Goal: Task Accomplishment & Management: Complete application form

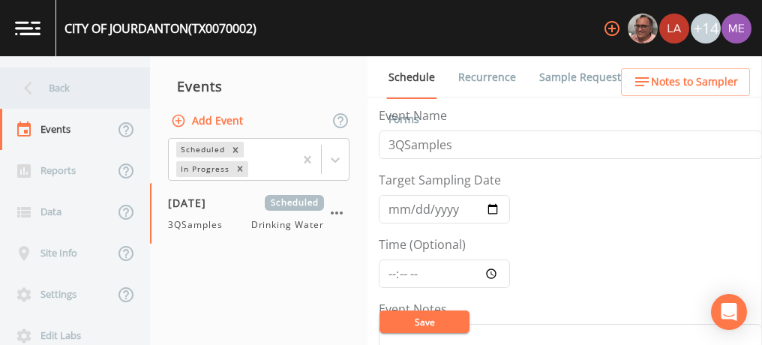
scroll to position [414, 0]
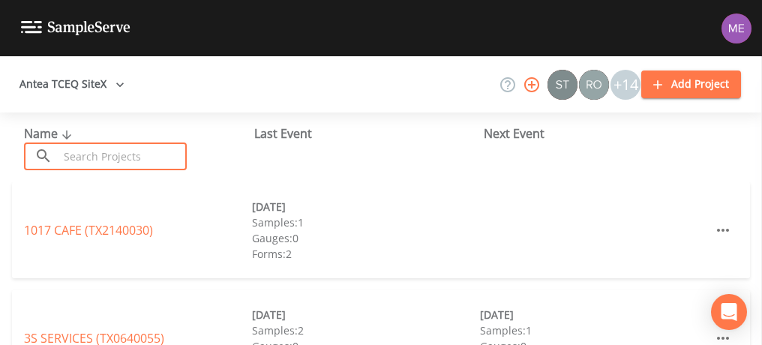
click at [146, 157] on input "text" at bounding box center [123, 157] width 128 height 28
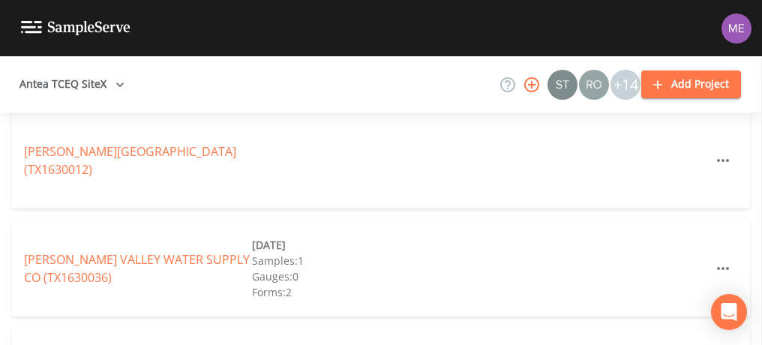
scroll to position [1371, 0]
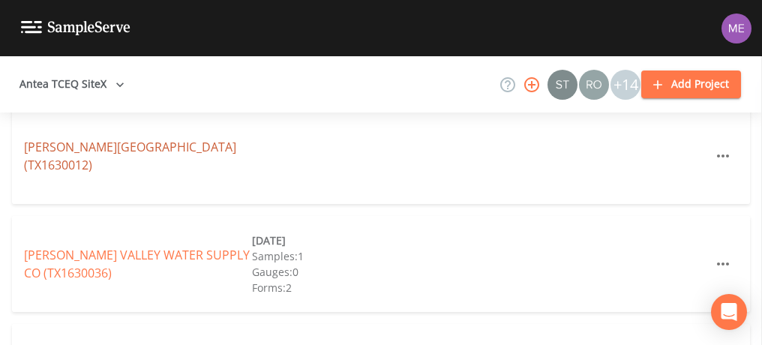
type input "medina"
click at [138, 143] on link "MEDINA VALLEY HIGH SCHOOL (TX1630012)" at bounding box center [130, 156] width 212 height 35
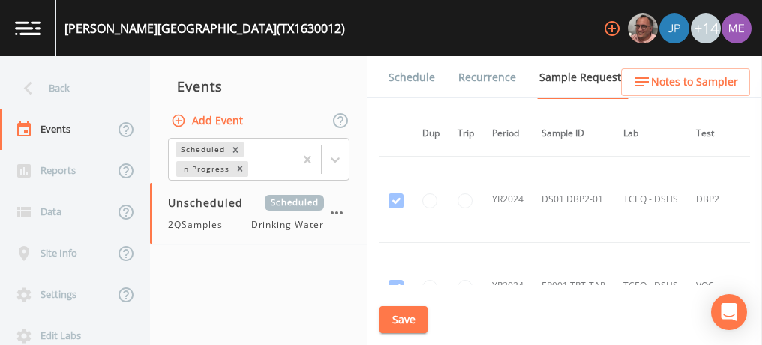
click at [410, 78] on link "Schedule" at bounding box center [411, 77] width 51 height 42
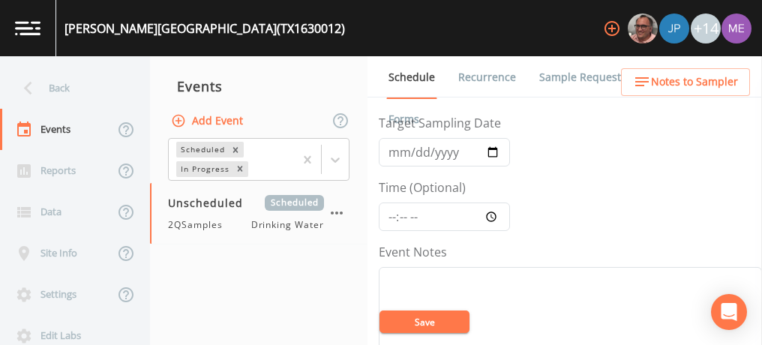
scroll to position [57, 0]
click at [401, 154] on input "Target Sampling Date" at bounding box center [444, 152] width 131 height 29
type input "2025-09-11"
click at [392, 209] on input "Time (Optional)" at bounding box center [444, 217] width 131 height 29
type input "10:15"
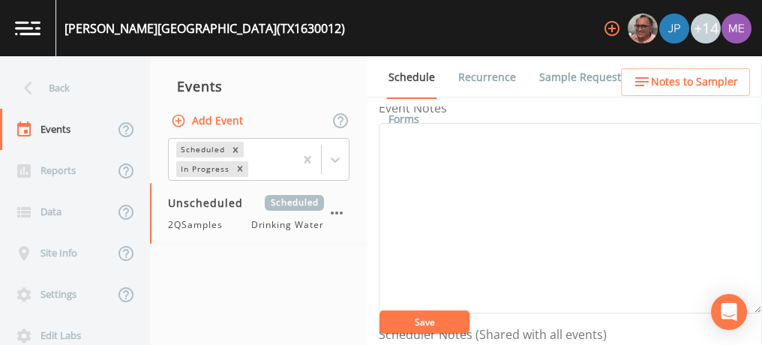
scroll to position [206, 0]
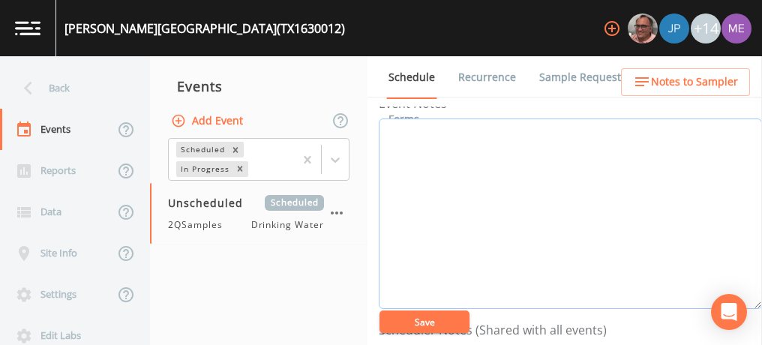
click at [403, 182] on textarea "Event Notes" at bounding box center [570, 214] width 383 height 191
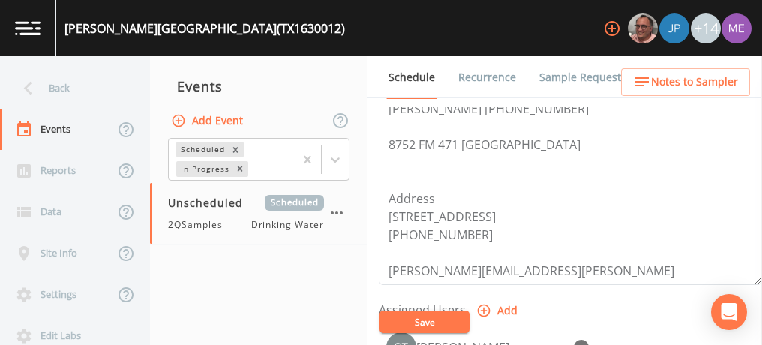
scroll to position [18, 0]
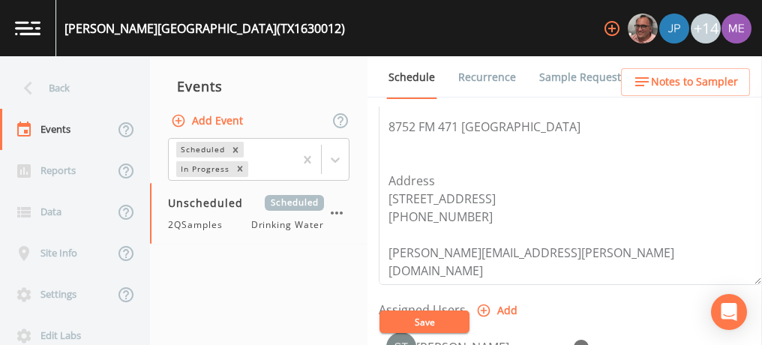
type textarea "confirmed 9/5"
click at [425, 320] on button "Save" at bounding box center [425, 322] width 90 height 23
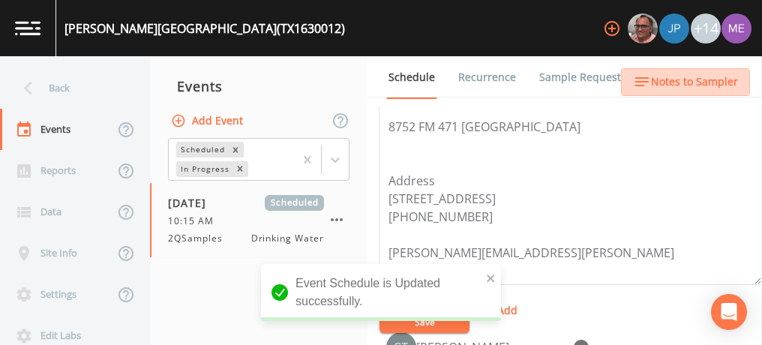
click at [691, 80] on span "Notes to Sampler" at bounding box center [694, 82] width 87 height 19
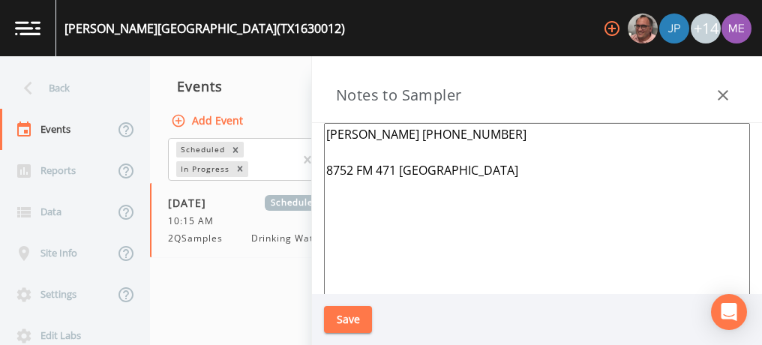
click at [553, 133] on textarea "Tobie Kennedy (830) 521-6098 ext 4008 8752 FM 471 south LaCoste" at bounding box center [537, 305] width 426 height 365
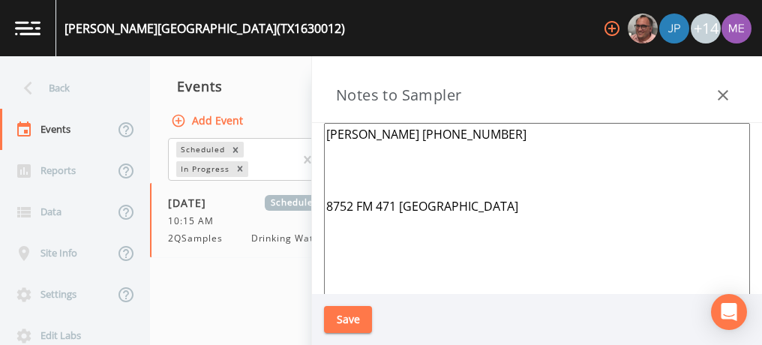
paste textarea "Please have Mr. Porter come to the maintenance building to get signed in. The a…"
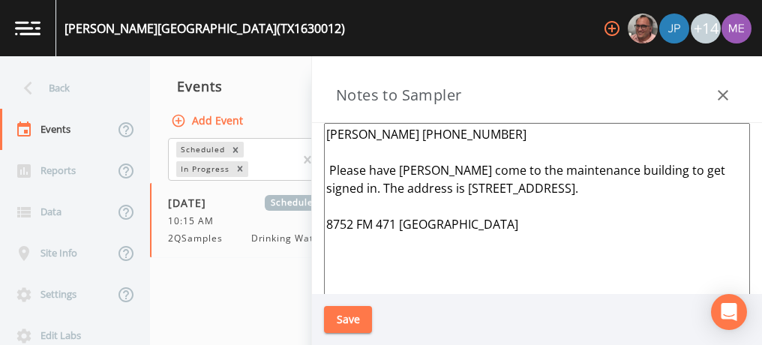
type textarea "Tobie Kennedy (830) 521-6098 ext 4008 Please have Mr. Porter come to the mainte…"
click at [333, 323] on button "Save" at bounding box center [348, 320] width 48 height 28
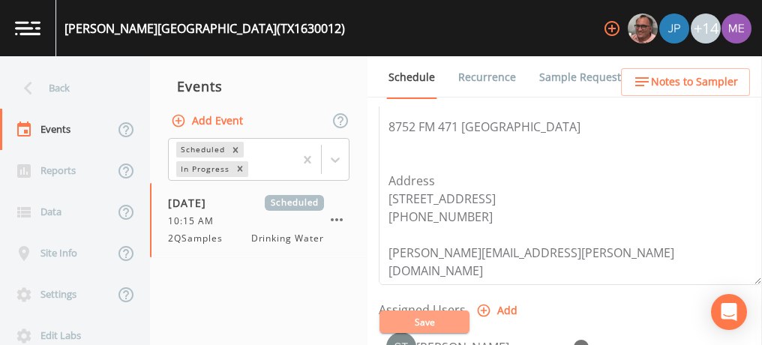
click at [410, 317] on button "Save" at bounding box center [425, 322] width 90 height 23
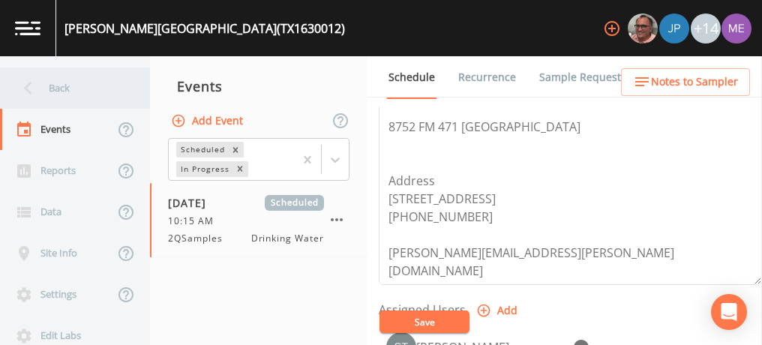
click at [68, 84] on div "Back" at bounding box center [67, 88] width 135 height 41
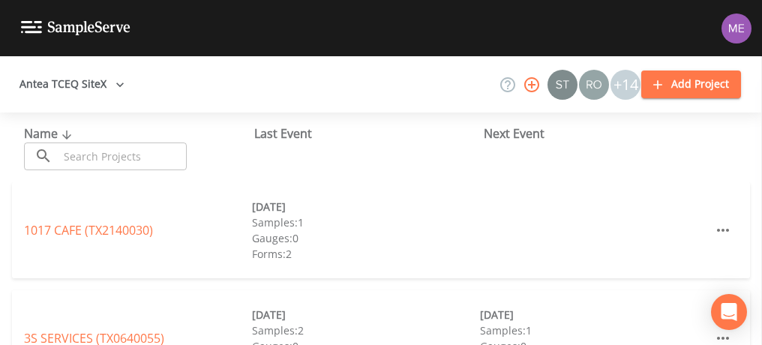
click at [110, 159] on input "text" at bounding box center [123, 157] width 128 height 28
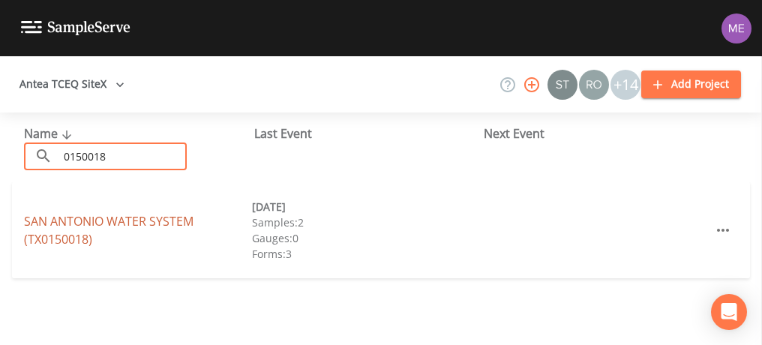
type input "0150018"
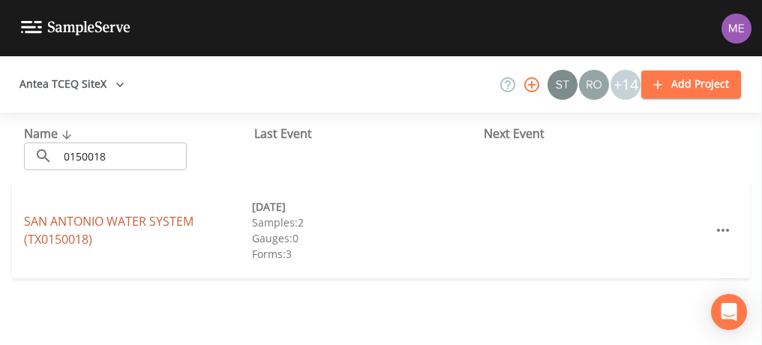
click at [60, 224] on link "SAN ANTONIO WATER SYSTEM (TX0150018)" at bounding box center [109, 230] width 170 height 35
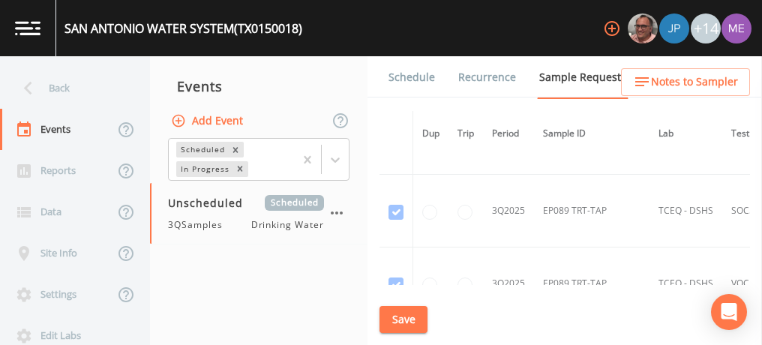
scroll to position [41142, 0]
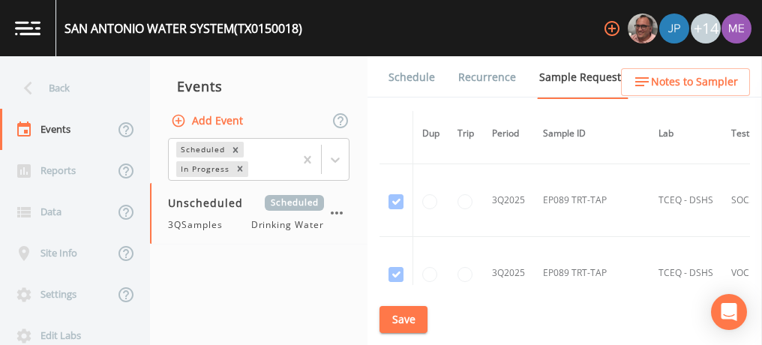
checkbox input "true"
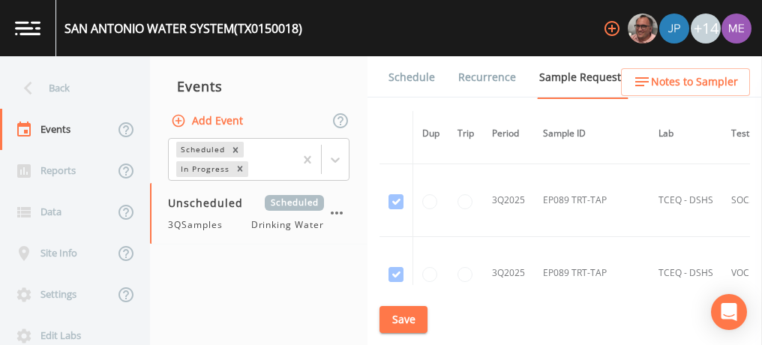
checkbox input "true"
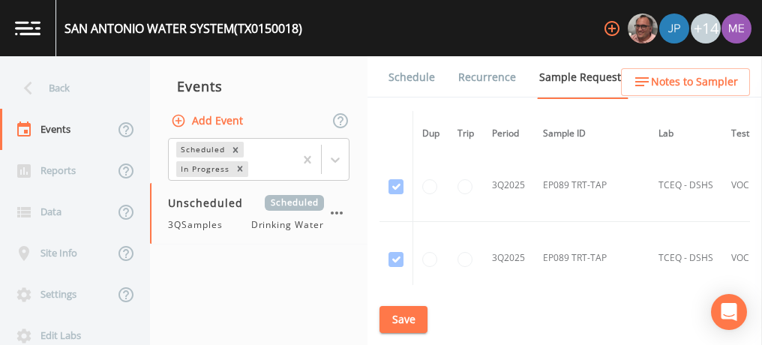
scroll to position [41233, 0]
checkbox input "true"
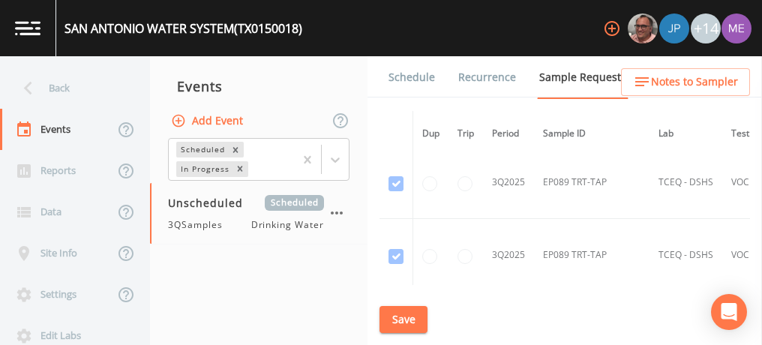
checkbox input "true"
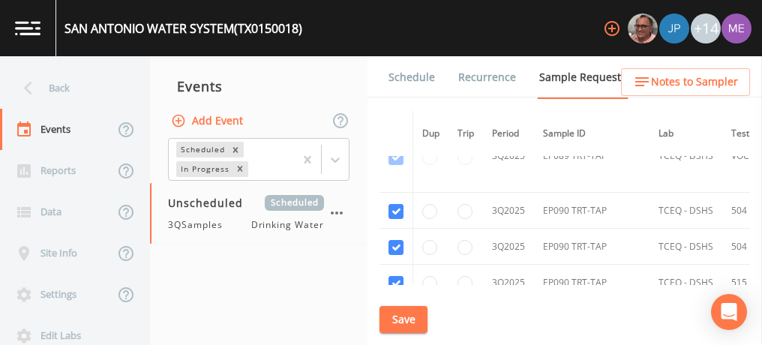
scroll to position [41333, 0]
checkbox input "true"
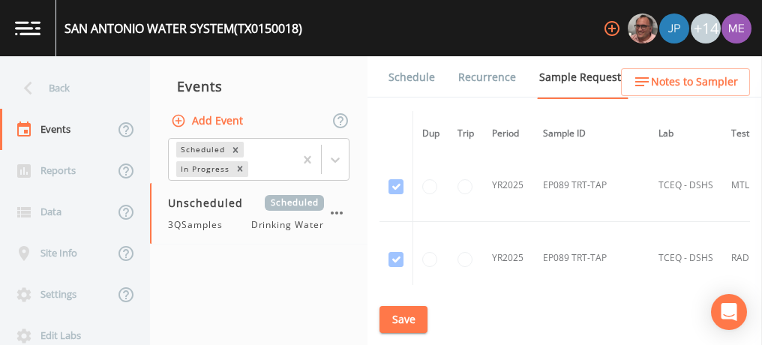
scroll to position [27172, 0]
click at [392, 307] on input "checkbox" at bounding box center [396, 314] width 15 height 15
checkbox input "true"
click at [395, 343] on input "checkbox" at bounding box center [396, 350] width 15 height 15
checkbox input "true"
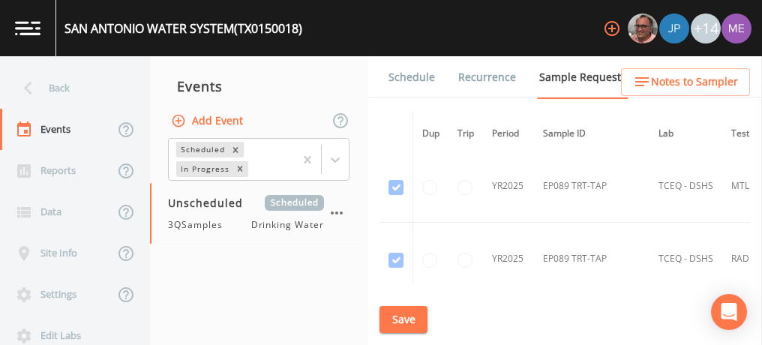
checkbox input "true"
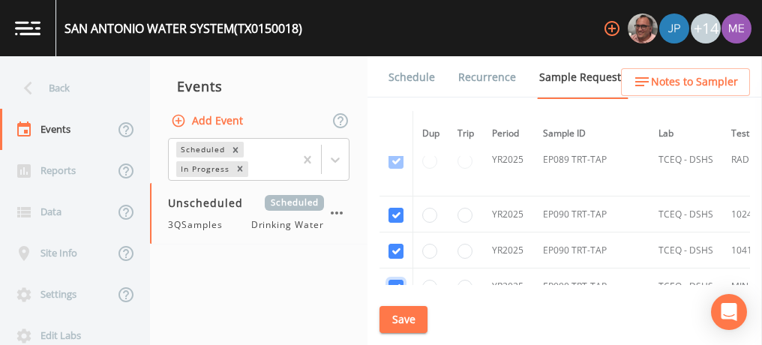
scroll to position [27291, 0]
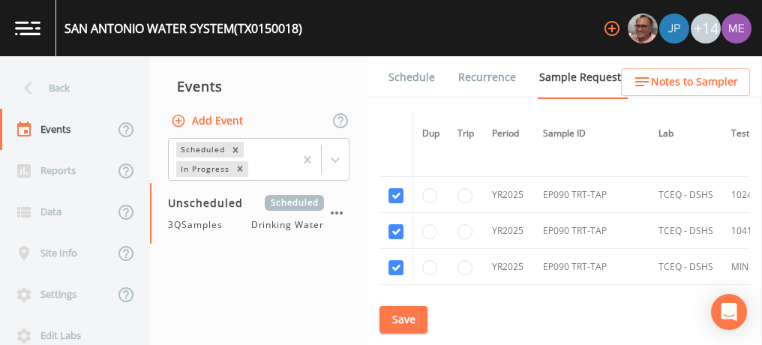
click at [396, 296] on input "checkbox" at bounding box center [396, 303] width 15 height 15
checkbox input "true"
click at [398, 332] on input "checkbox" at bounding box center [396, 339] width 15 height 15
checkbox input "true"
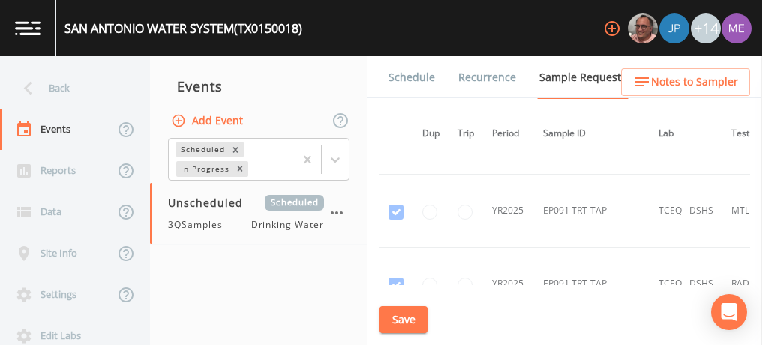
scroll to position [27693, 0]
click at [394, 330] on input "checkbox" at bounding box center [396, 337] width 15 height 15
checkbox input "true"
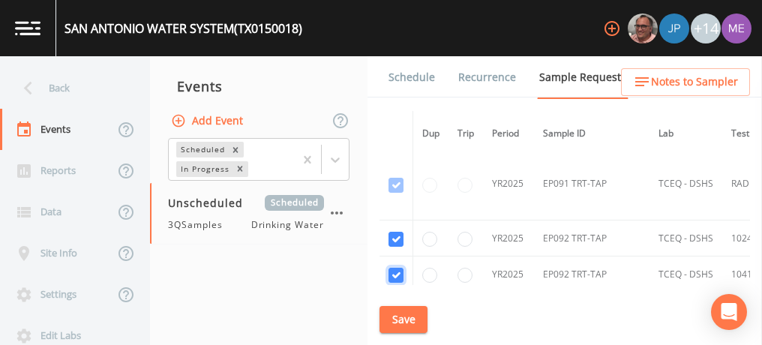
scroll to position [27793, 0]
click at [393, 302] on input "checkbox" at bounding box center [396, 309] width 15 height 15
checkbox input "true"
click at [400, 338] on input "checkbox" at bounding box center [396, 345] width 15 height 15
checkbox input "true"
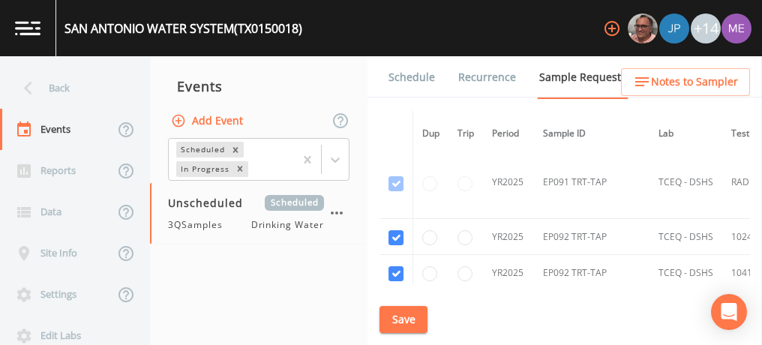
checkbox input "true"
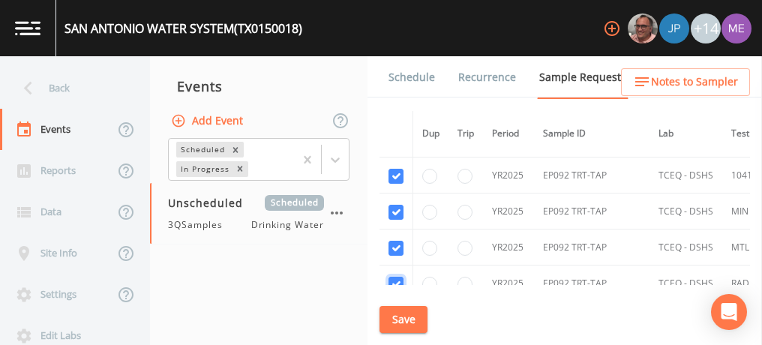
scroll to position [27891, 0]
click at [400, 301] on td at bounding box center [397, 351] width 34 height 100
click at [392, 301] on td at bounding box center [397, 351] width 34 height 100
click at [432, 301] on td at bounding box center [431, 351] width 36 height 100
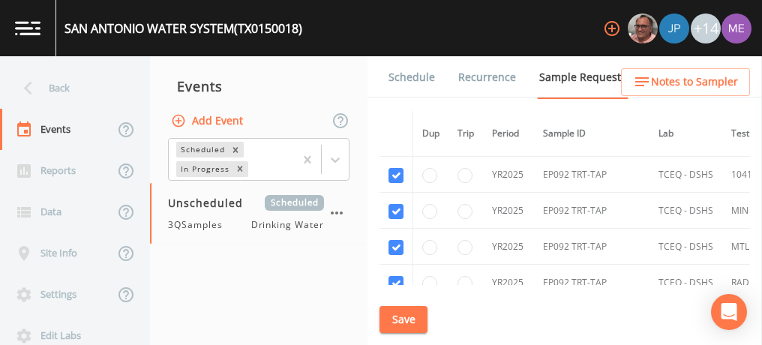
click at [393, 301] on td at bounding box center [397, 351] width 34 height 100
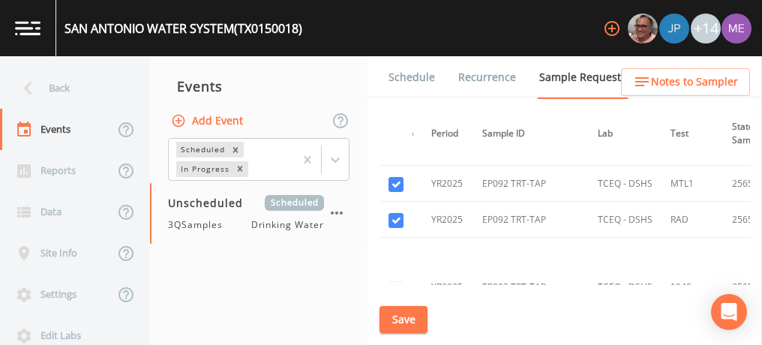
scroll to position [27956, 61]
checkbox input "true"
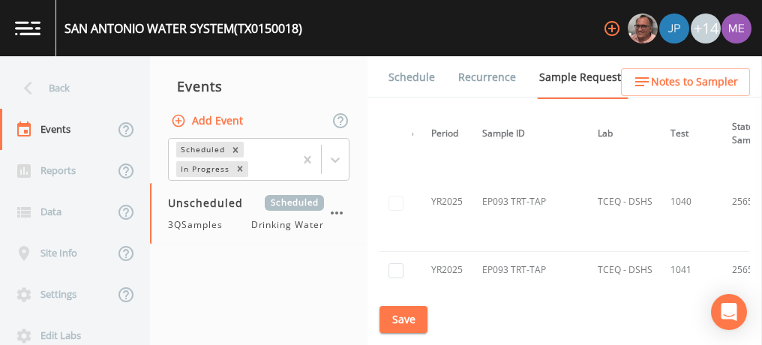
scroll to position [28044, 61]
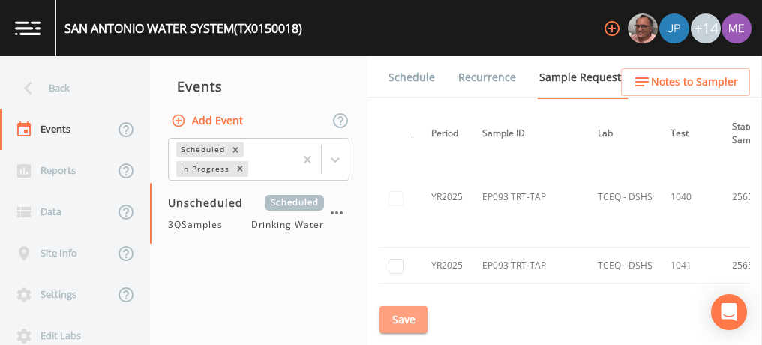
click at [409, 317] on button "Save" at bounding box center [404, 320] width 48 height 28
click at [418, 84] on link "Schedule" at bounding box center [411, 77] width 51 height 42
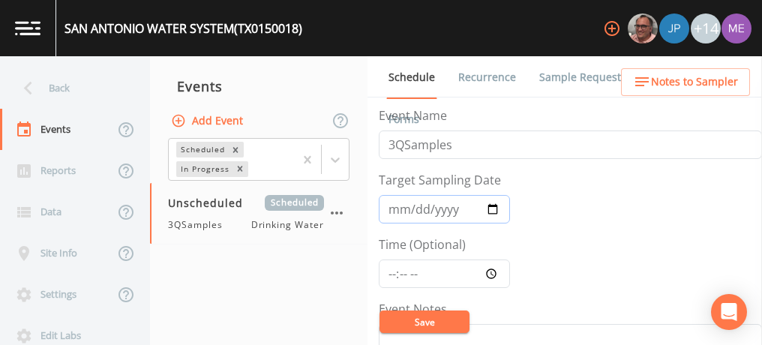
click at [398, 212] on input "Target Sampling Date" at bounding box center [444, 209] width 131 height 29
type input "[DATE]"
click at [389, 269] on input "Time (Optional)" at bounding box center [444, 274] width 131 height 29
type input "07:30"
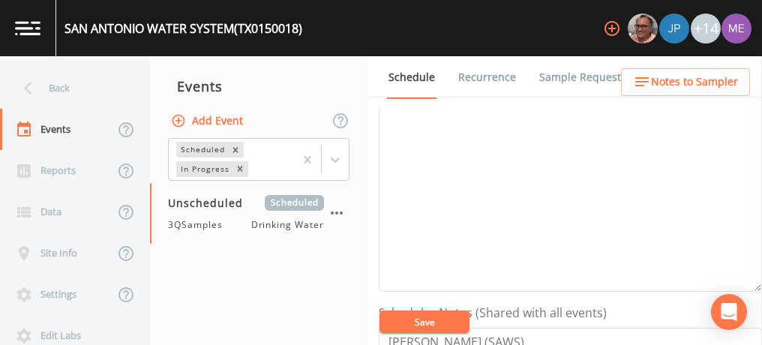
scroll to position [222, 0]
click at [439, 158] on textarea "Event Notes" at bounding box center [570, 197] width 383 height 191
type textarea "confirmed 9/4"
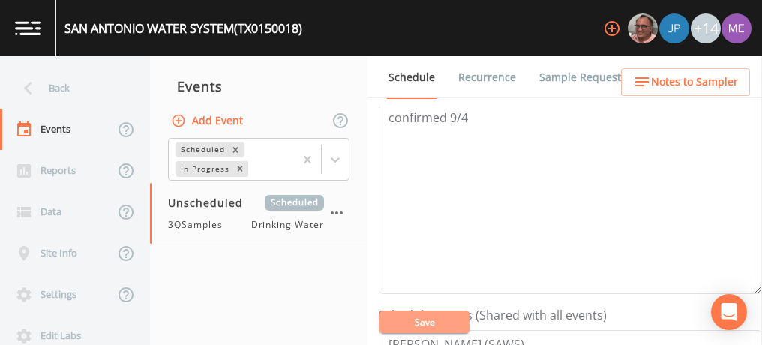
click at [414, 321] on button "Save" at bounding box center [425, 322] width 90 height 23
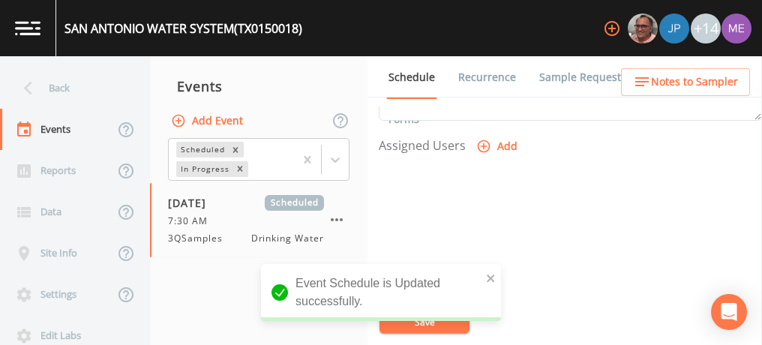
scroll to position [622, 0]
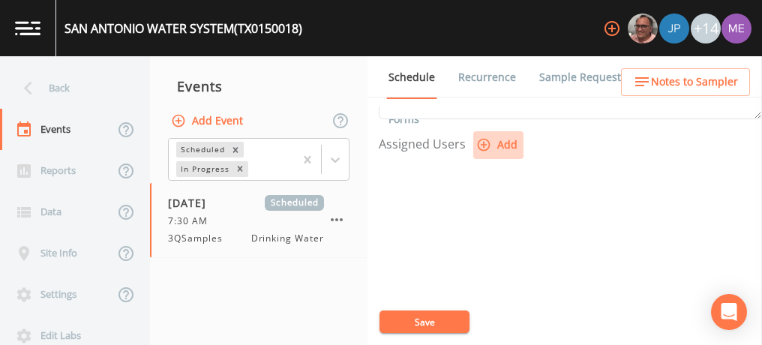
click at [483, 138] on icon "button" at bounding box center [483, 144] width 15 height 15
select select "82fcd260-406f-4720-af66-0de7f1917f1c"
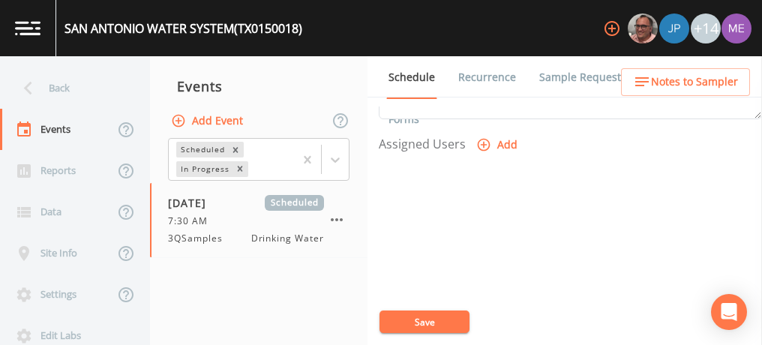
select select
